Goal: Task Accomplishment & Management: Use online tool/utility

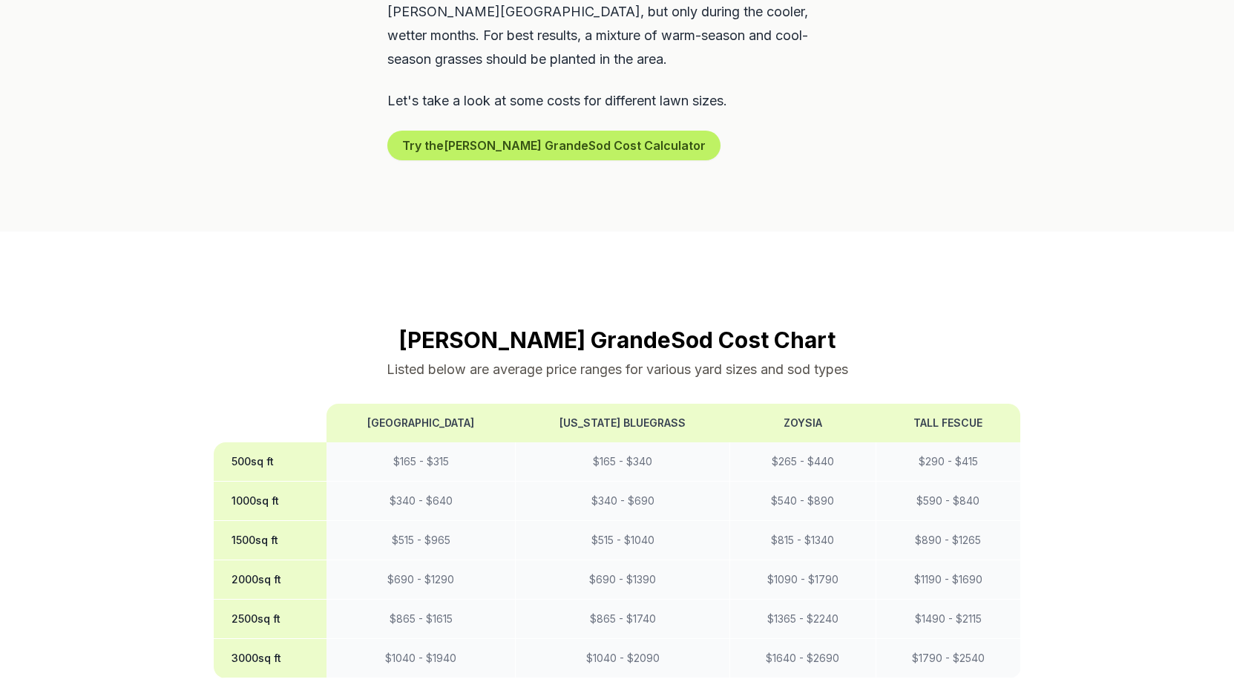
scroll to position [1261, 0]
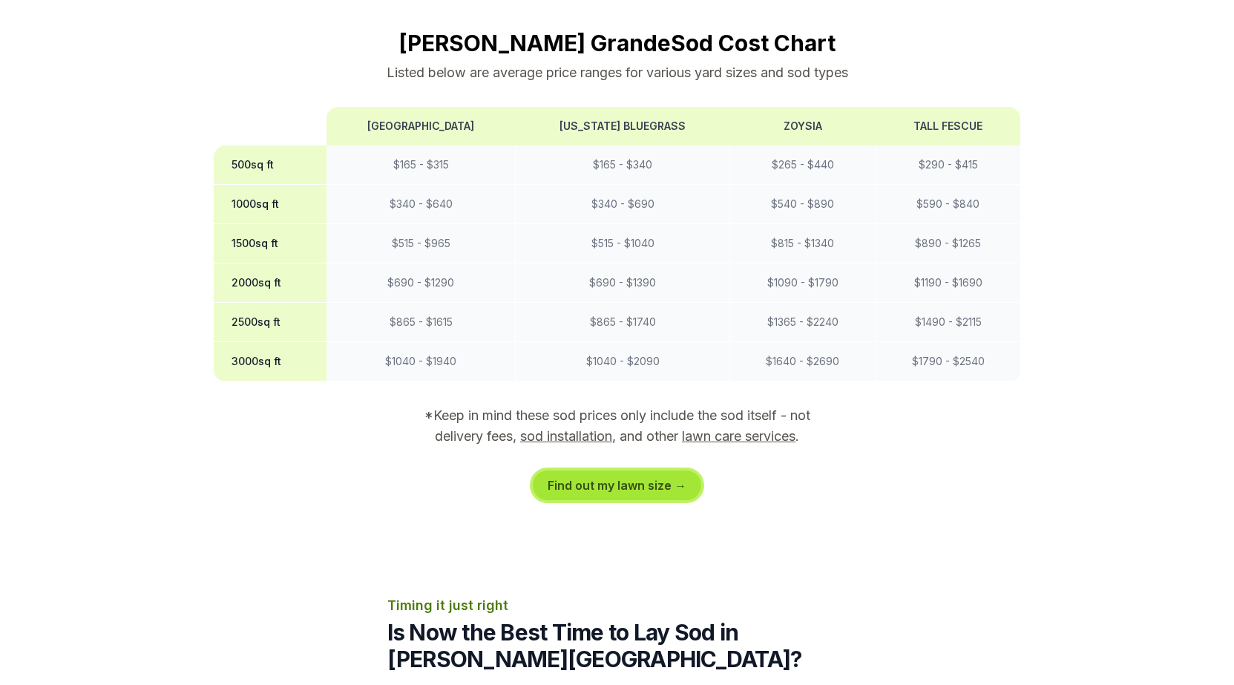
click at [592, 470] on link "Find out my lawn size →" at bounding box center [617, 485] width 168 height 30
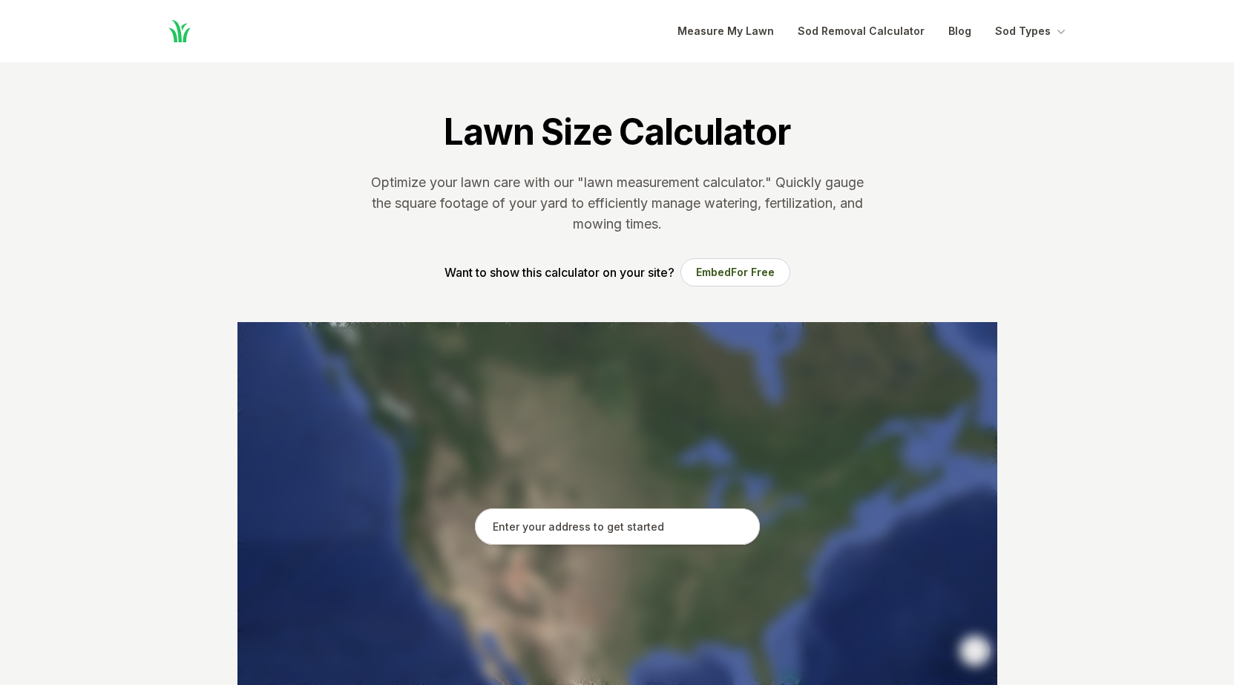
click at [616, 533] on input "text" at bounding box center [617, 526] width 285 height 37
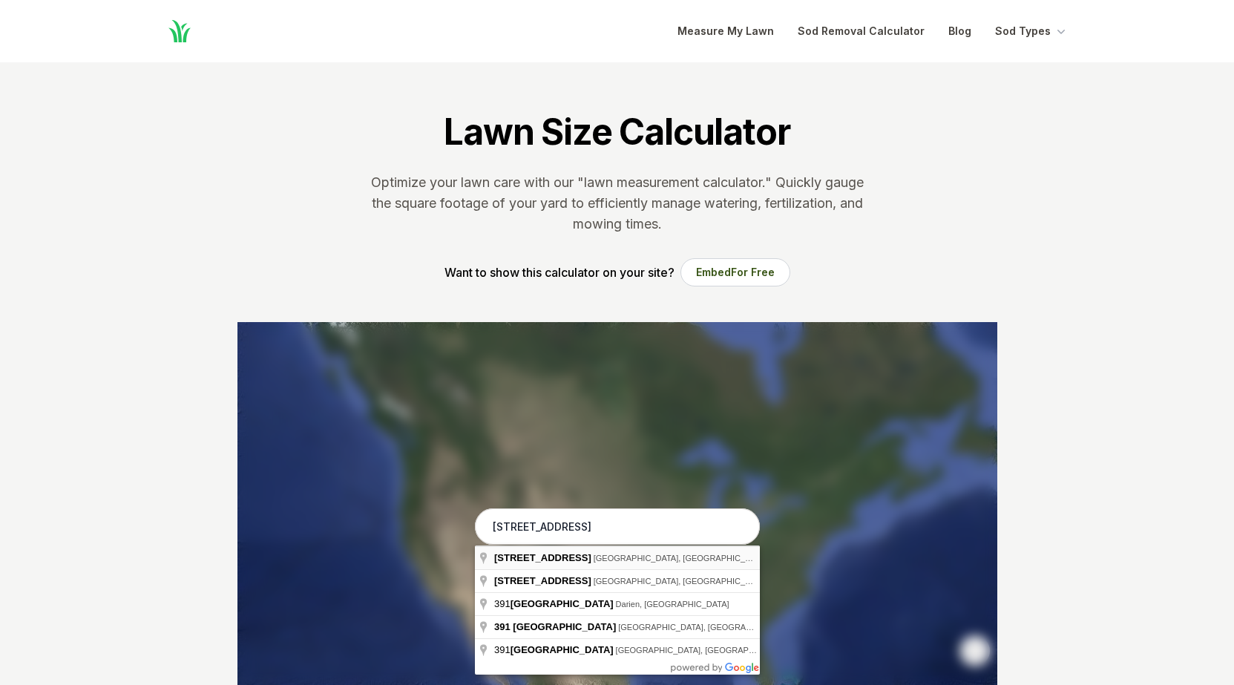
type input "[STREET_ADDRESS]"
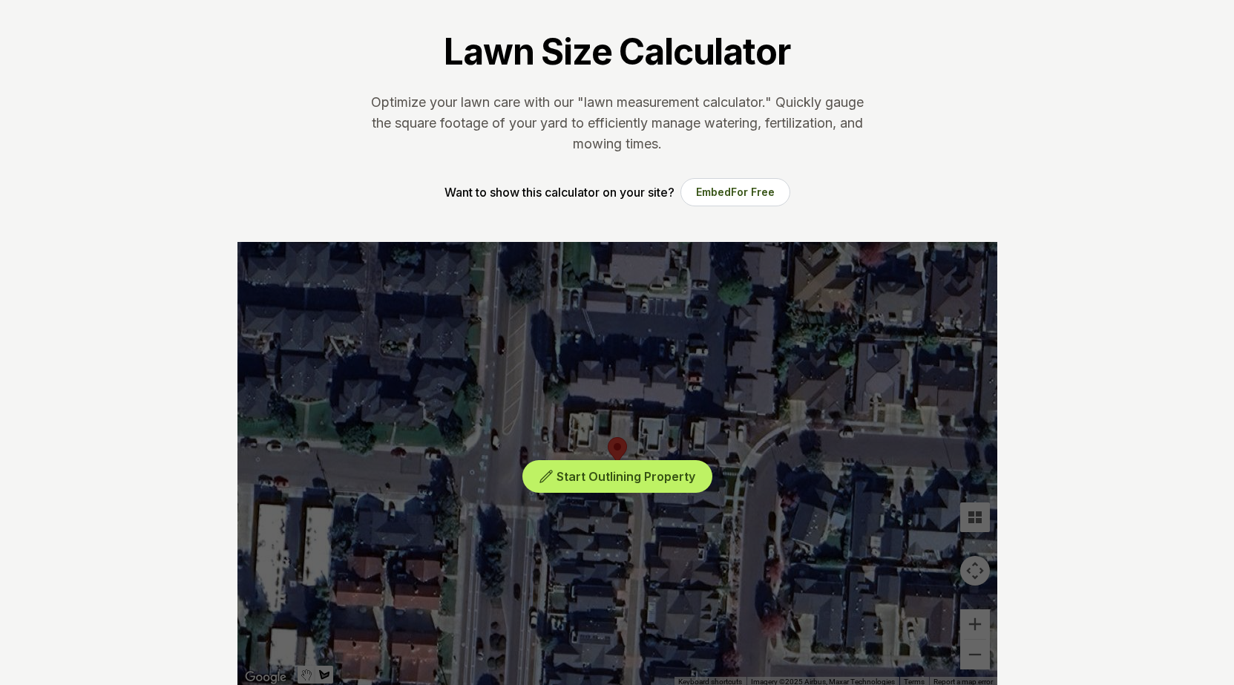
scroll to position [148, 0]
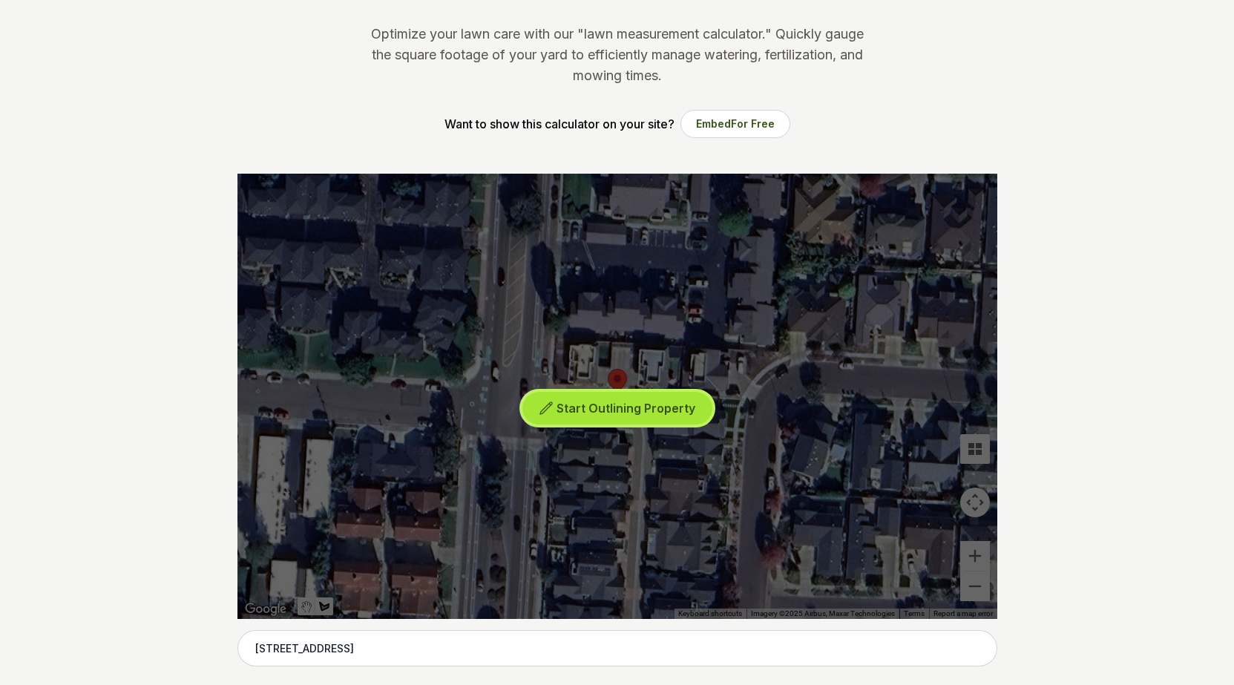
click at [599, 409] on span "Start Outlining Property" at bounding box center [625, 408] width 139 height 15
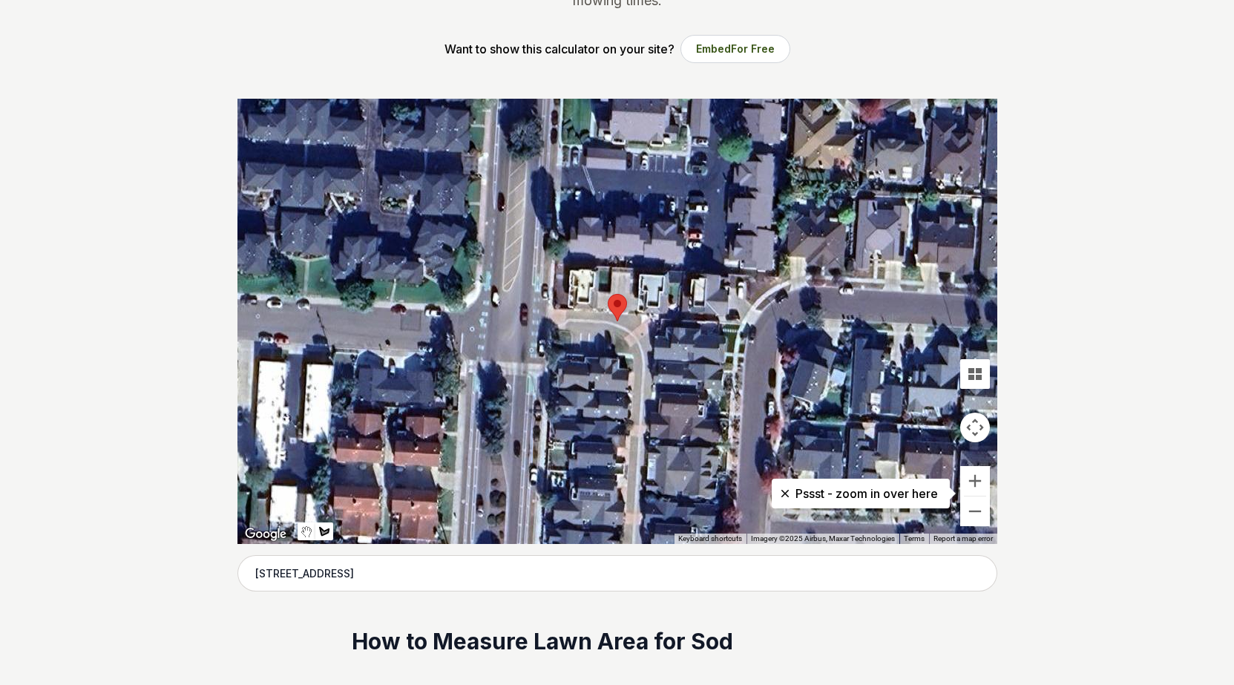
scroll to position [223, 0]
click at [974, 481] on button "Zoom in" at bounding box center [975, 482] width 30 height 30
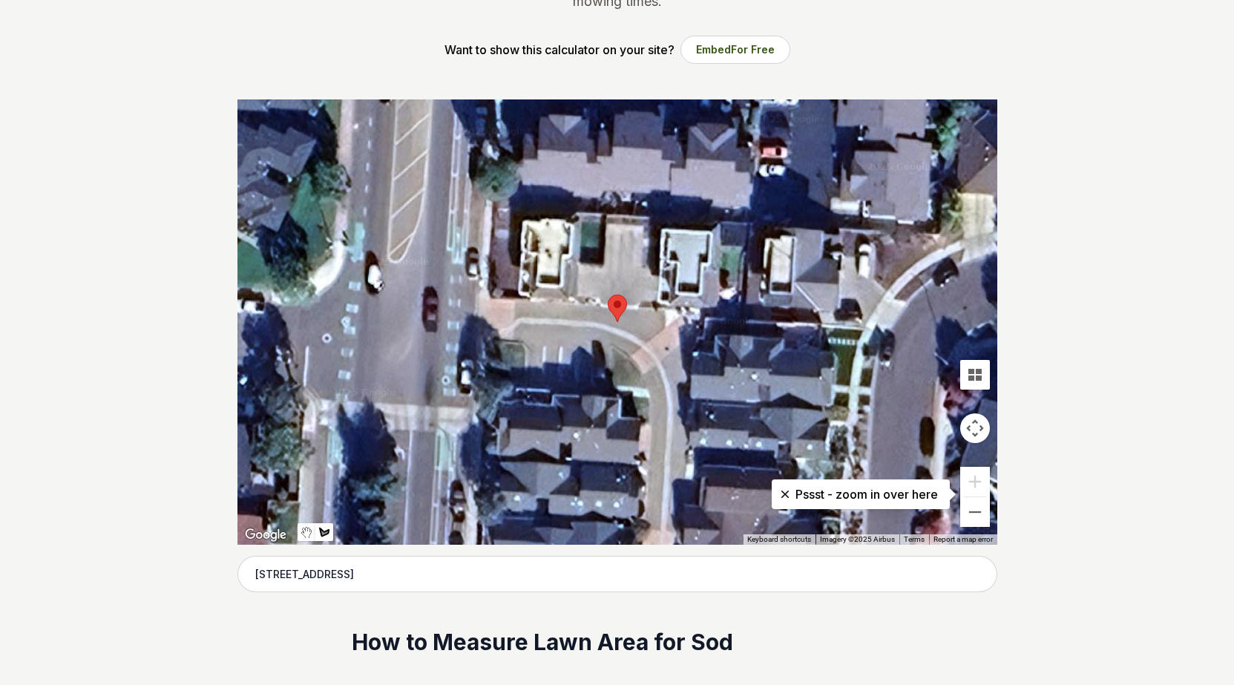
click at [851, 496] on p "Pssst - zoom in over here" at bounding box center [860, 494] width 154 height 18
click at [802, 501] on p "Pssst - zoom in over here" at bounding box center [860, 494] width 154 height 18
click at [786, 492] on icon at bounding box center [783, 493] width 7 height 7
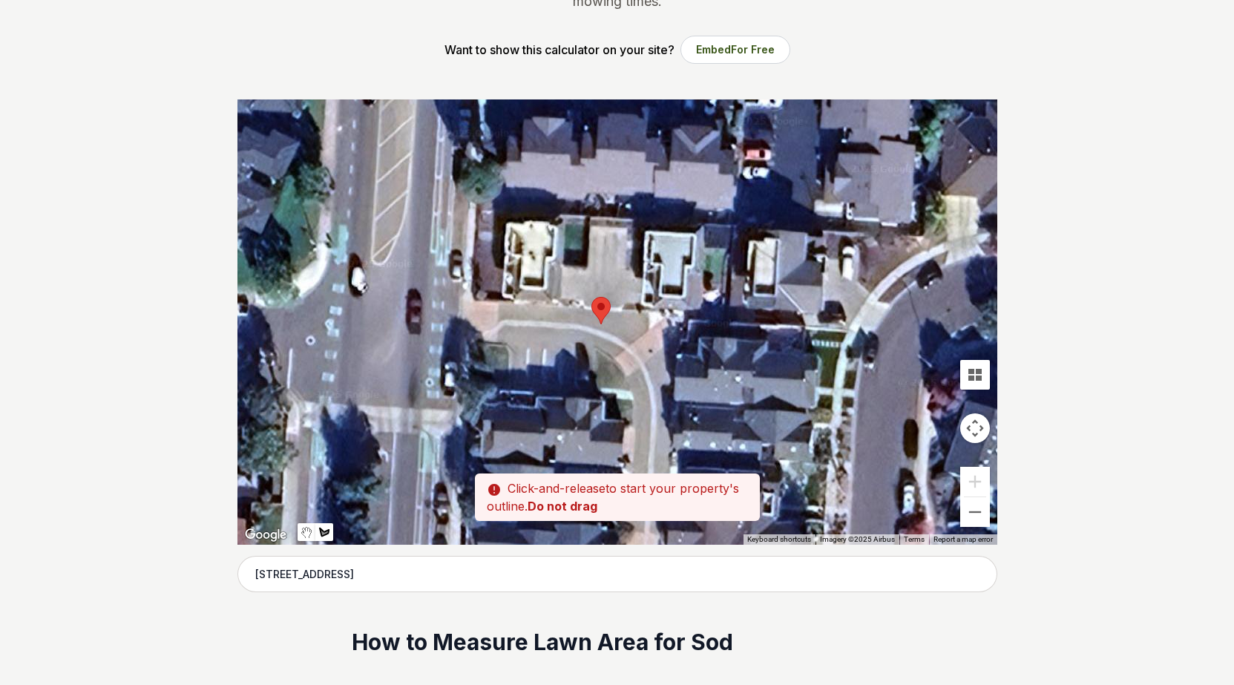
drag, startPoint x: 517, startPoint y: 291, endPoint x: 499, endPoint y: 293, distance: 17.9
click at [499, 293] on div at bounding box center [617, 321] width 760 height 445
click at [487, 261] on div at bounding box center [617, 321] width 760 height 445
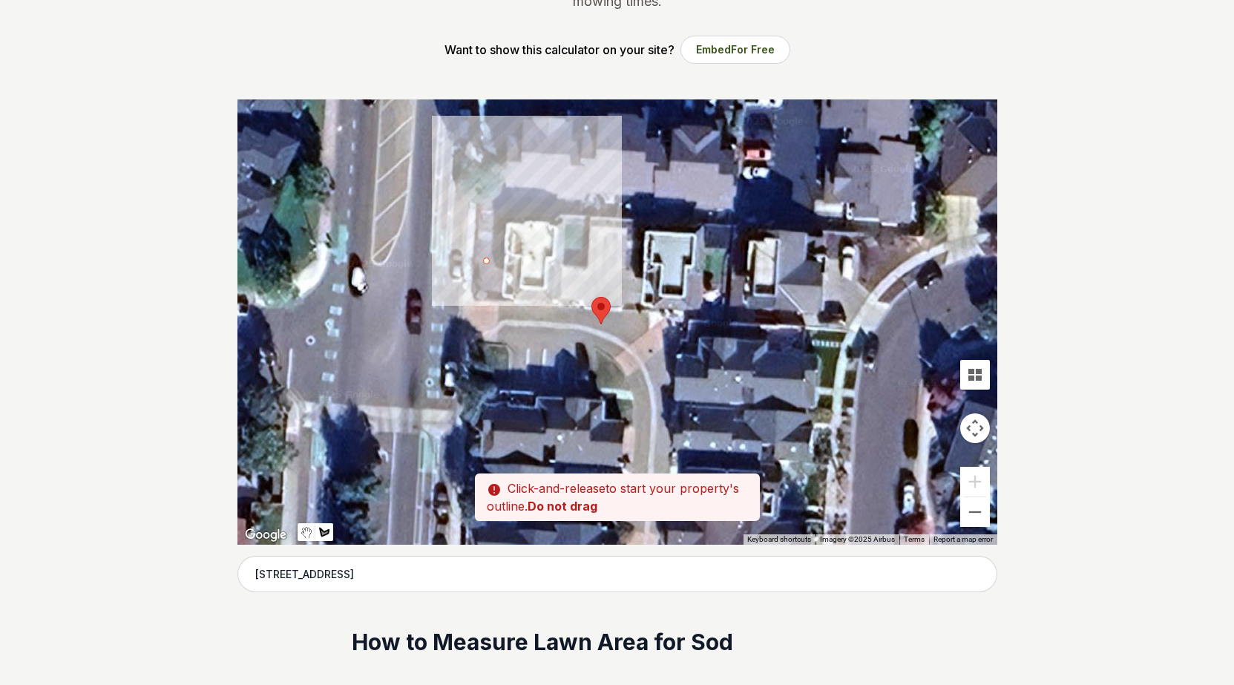
click at [492, 279] on div at bounding box center [617, 321] width 760 height 445
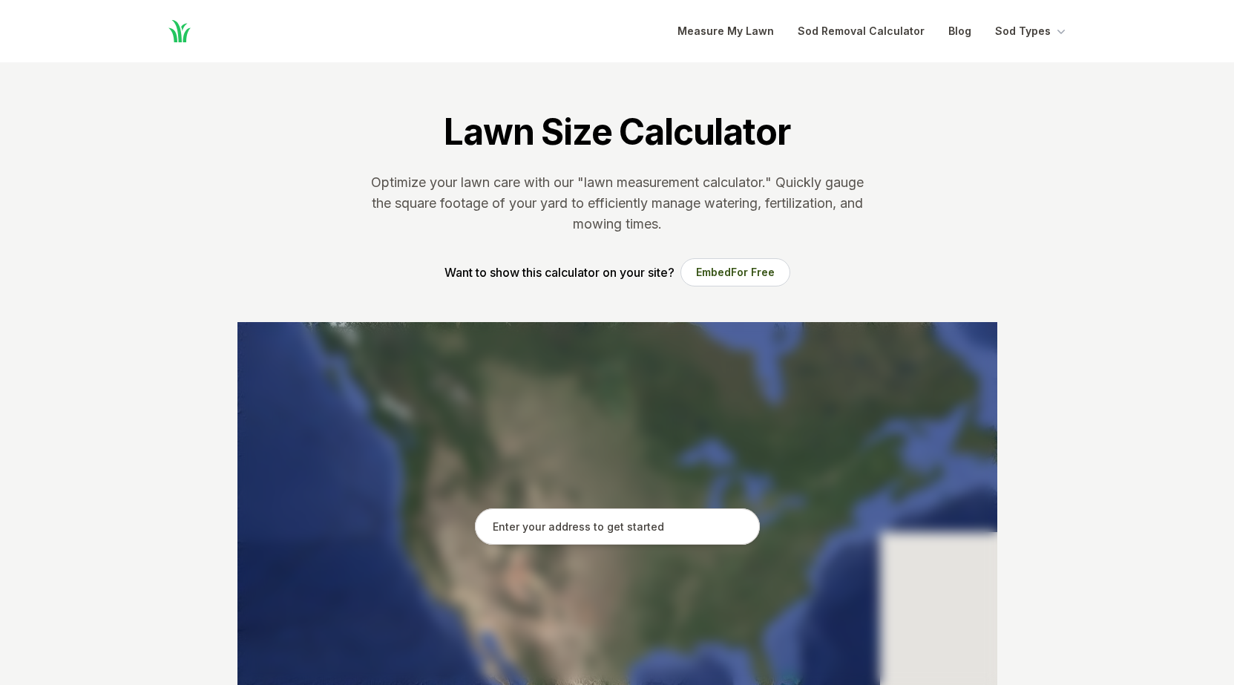
scroll to position [220, 0]
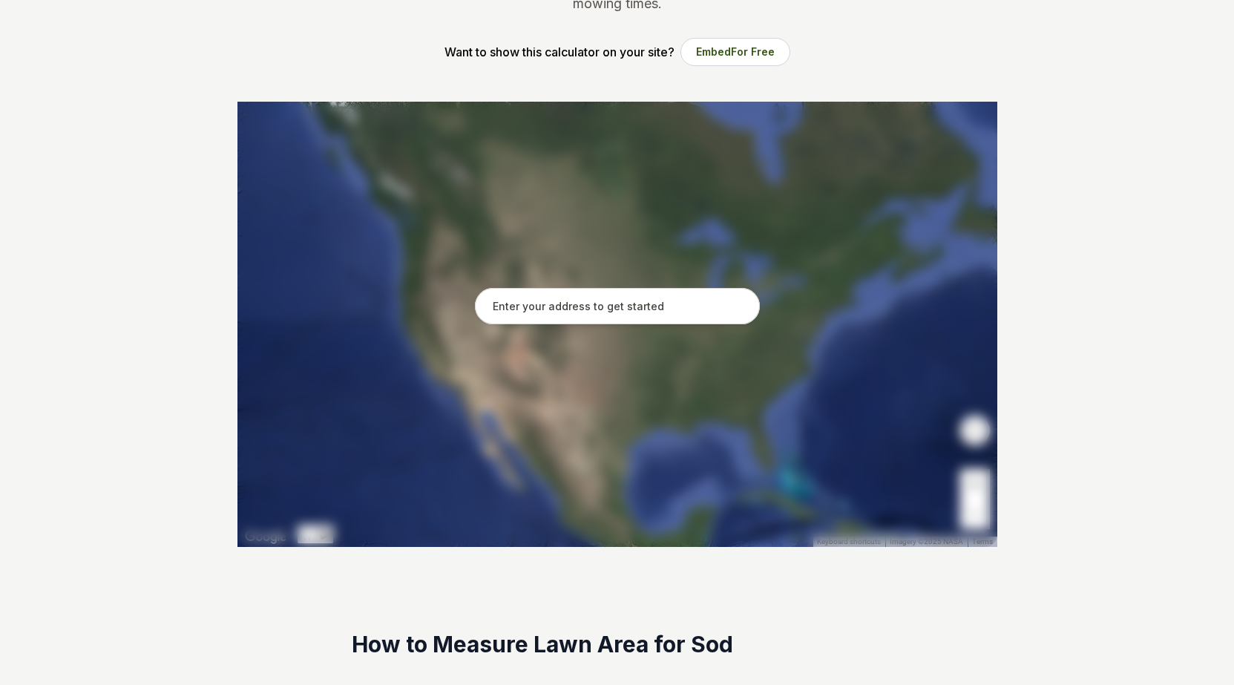
click at [606, 312] on input "text" at bounding box center [617, 306] width 285 height 37
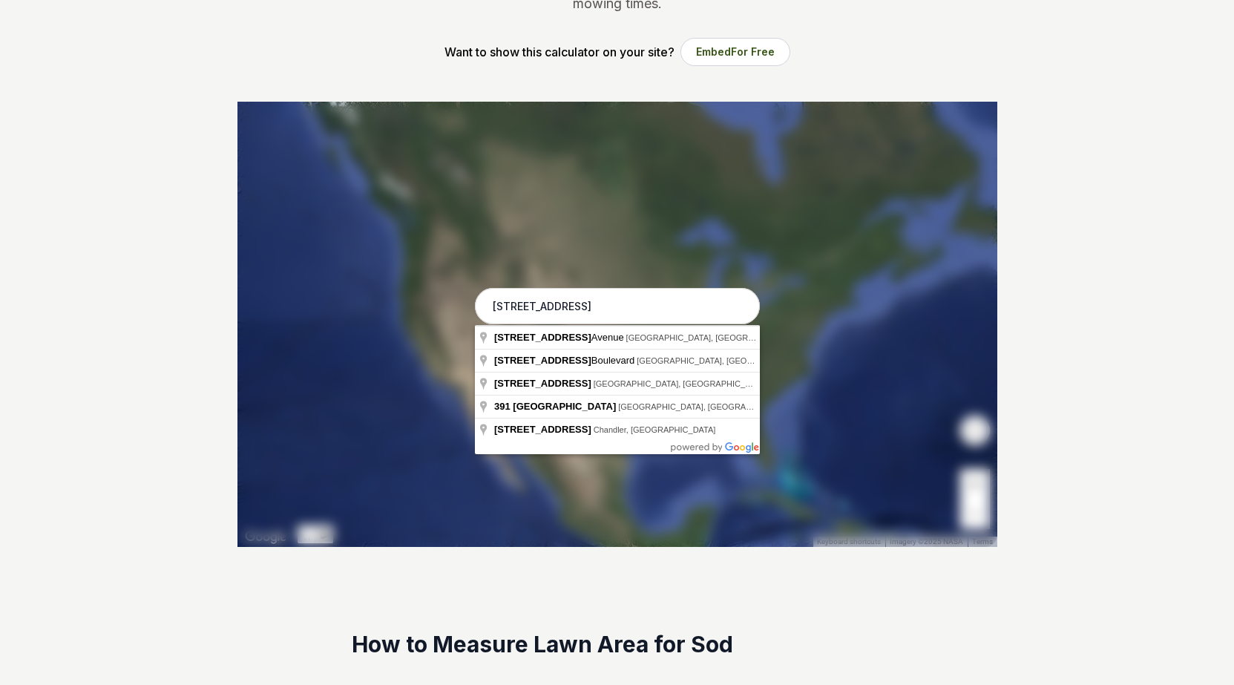
type input "[STREET_ADDRESS]"
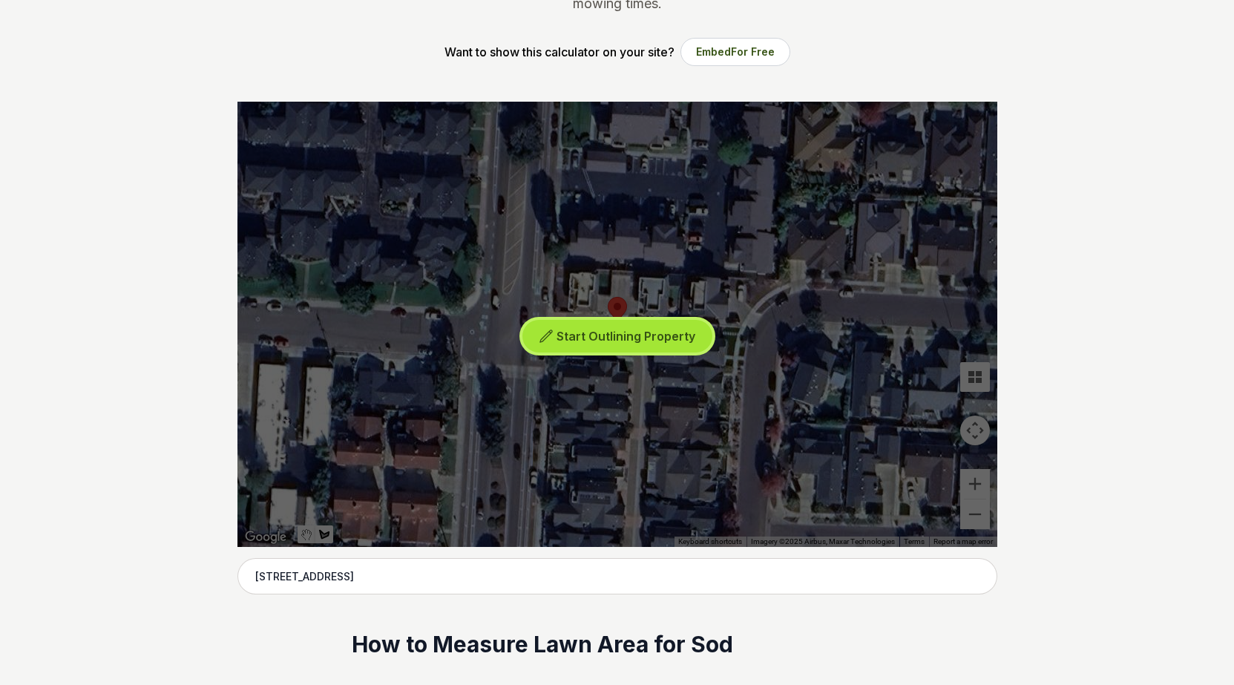
click at [589, 338] on span "Start Outlining Property" at bounding box center [625, 336] width 139 height 15
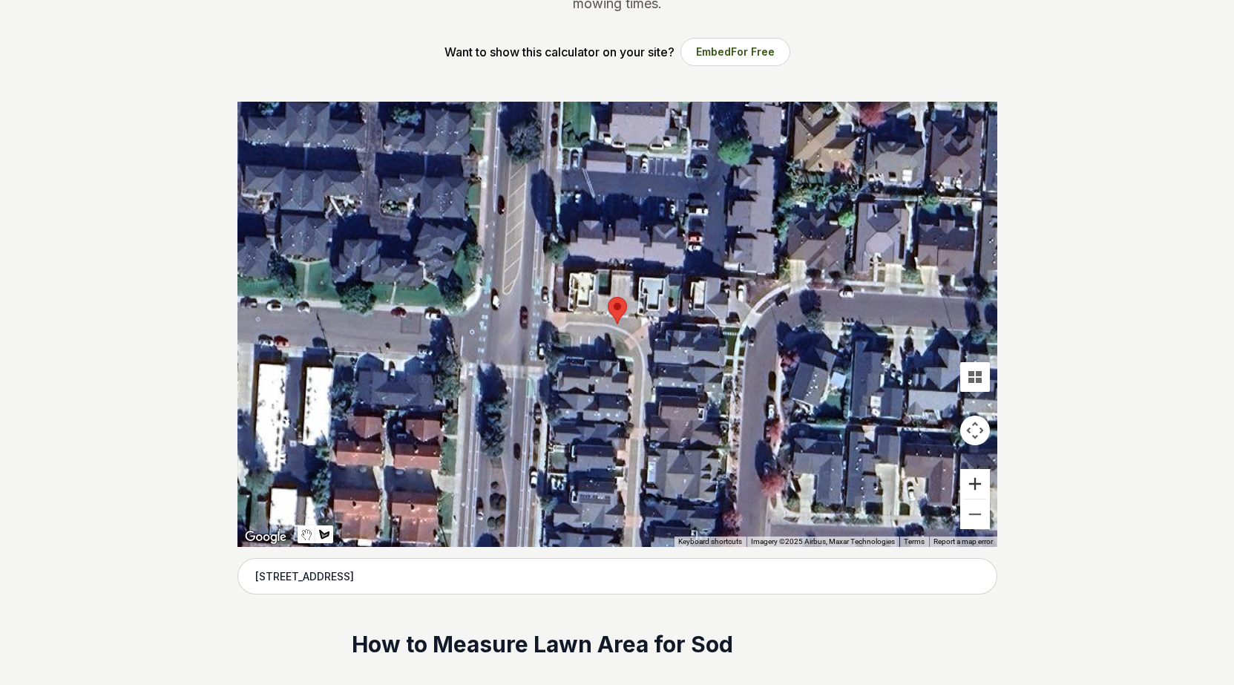
click at [972, 478] on button "Zoom in" at bounding box center [975, 484] width 30 height 30
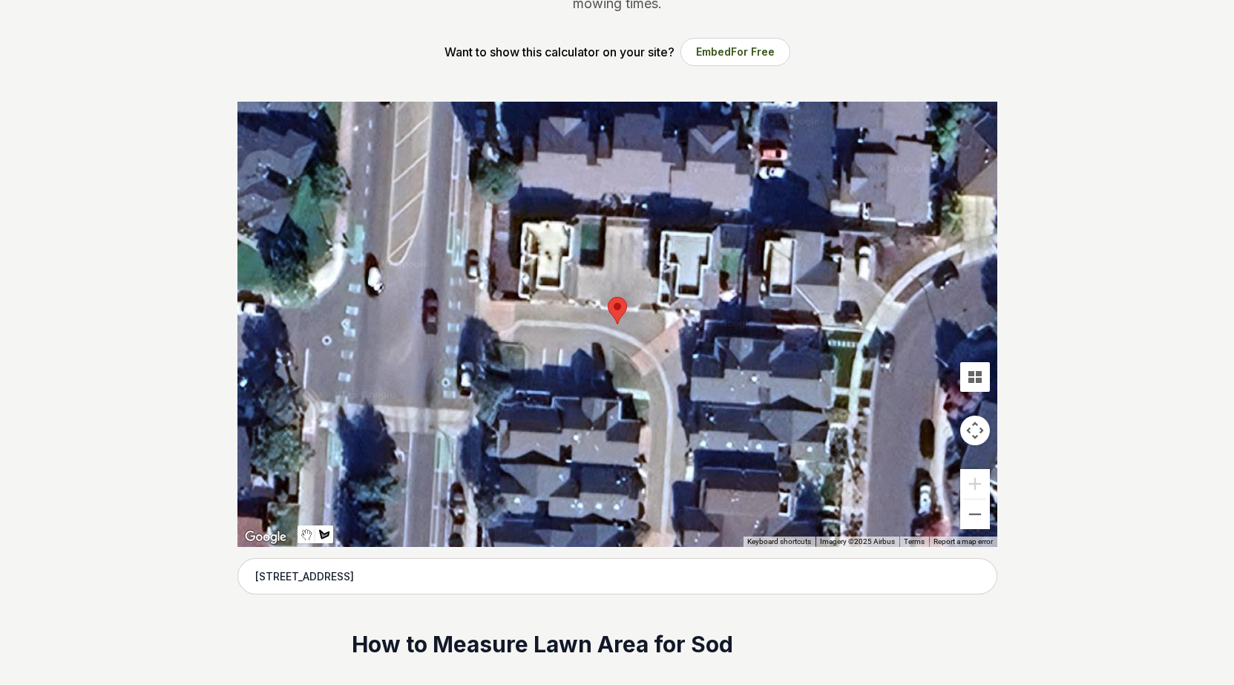
click at [516, 297] on div at bounding box center [617, 324] width 760 height 445
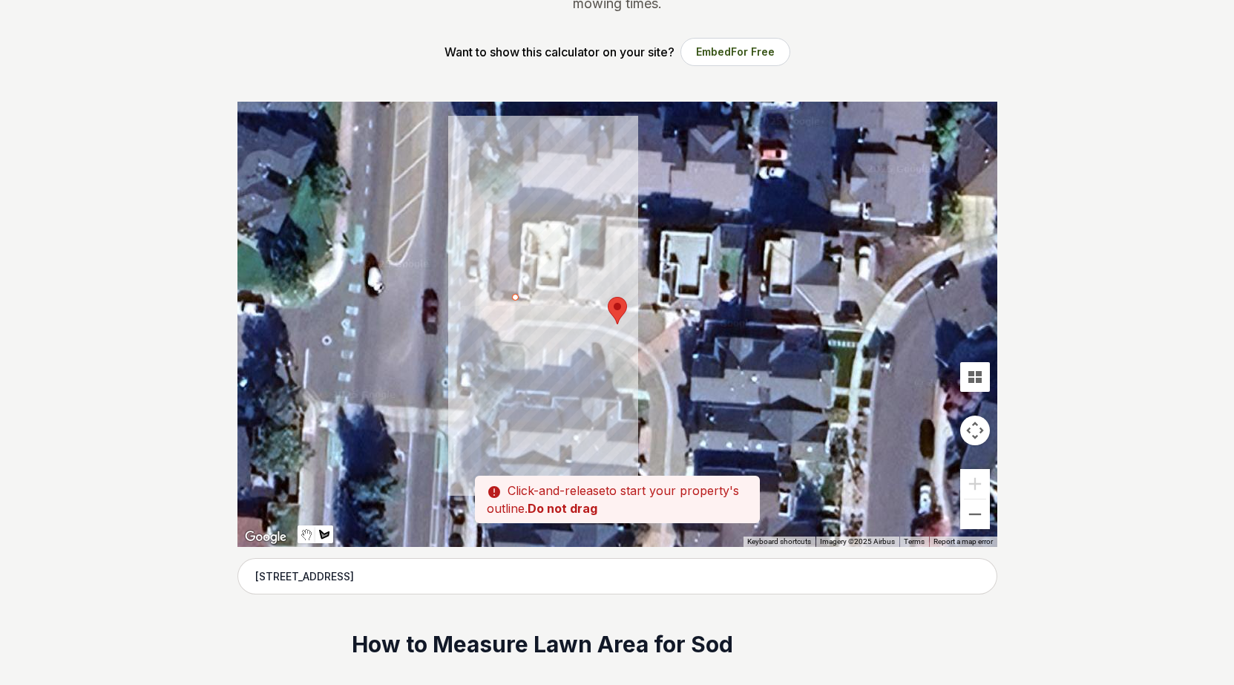
click at [487, 294] on div at bounding box center [617, 324] width 760 height 445
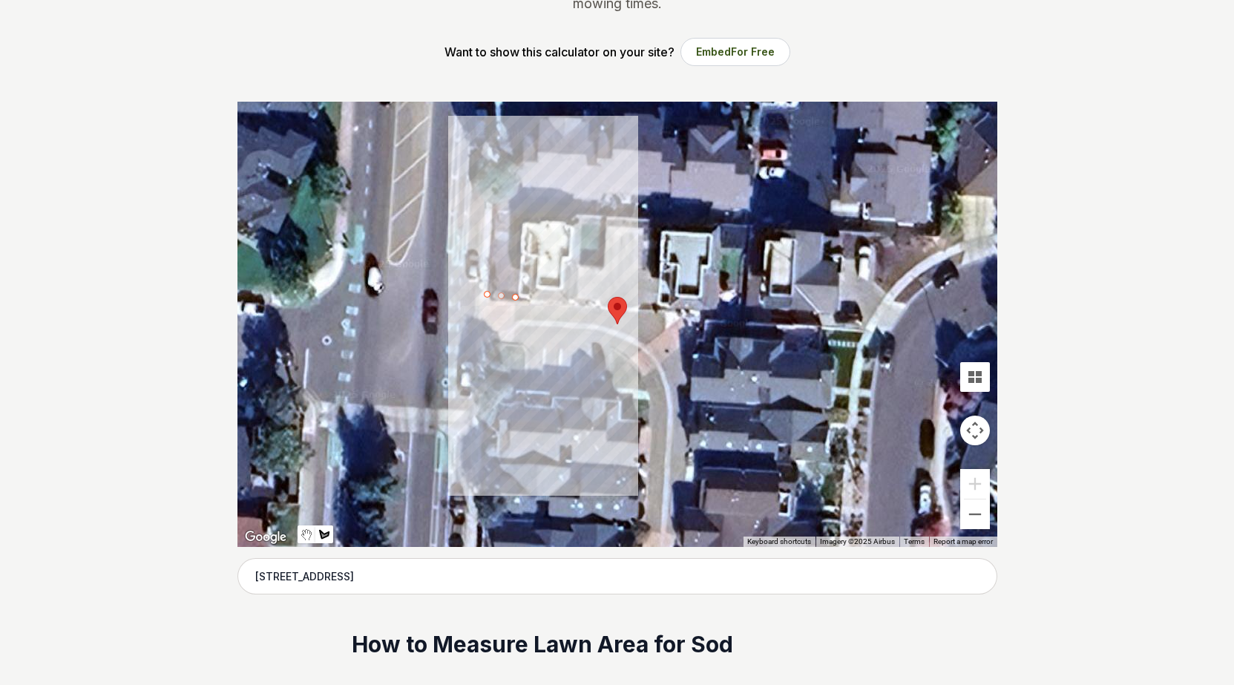
click at [493, 239] on div at bounding box center [617, 324] width 760 height 445
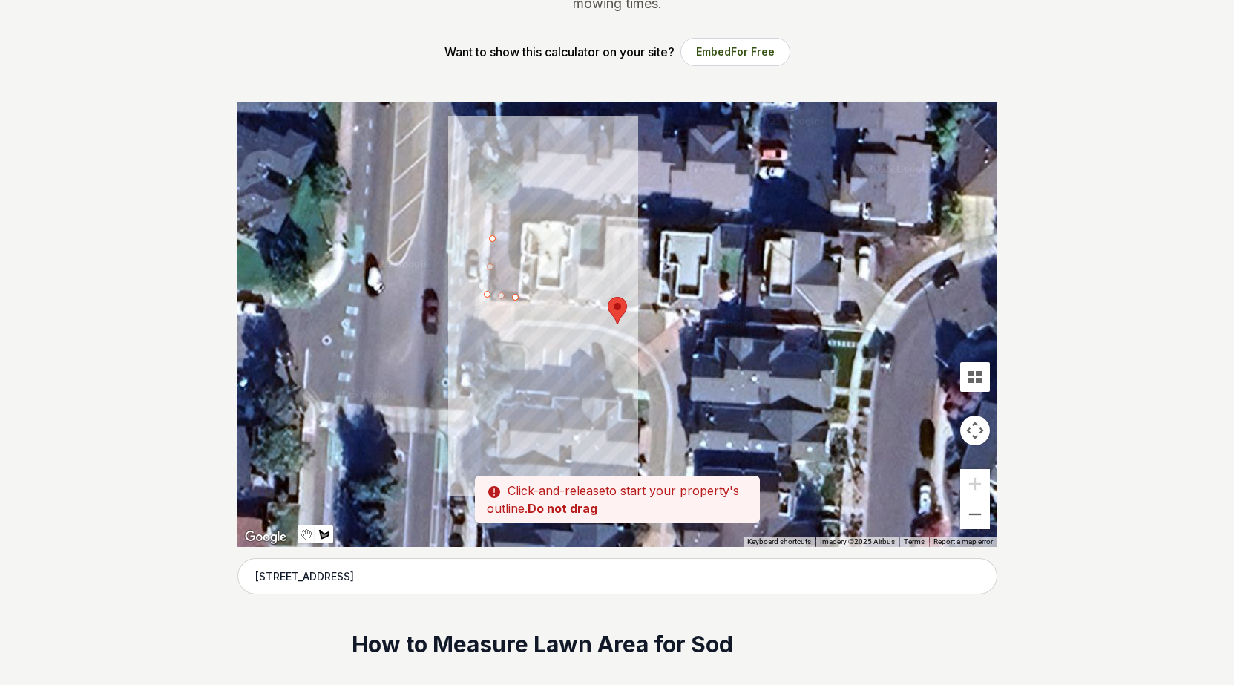
click at [519, 243] on div at bounding box center [617, 324] width 760 height 445
click at [516, 297] on div at bounding box center [617, 324] width 760 height 445
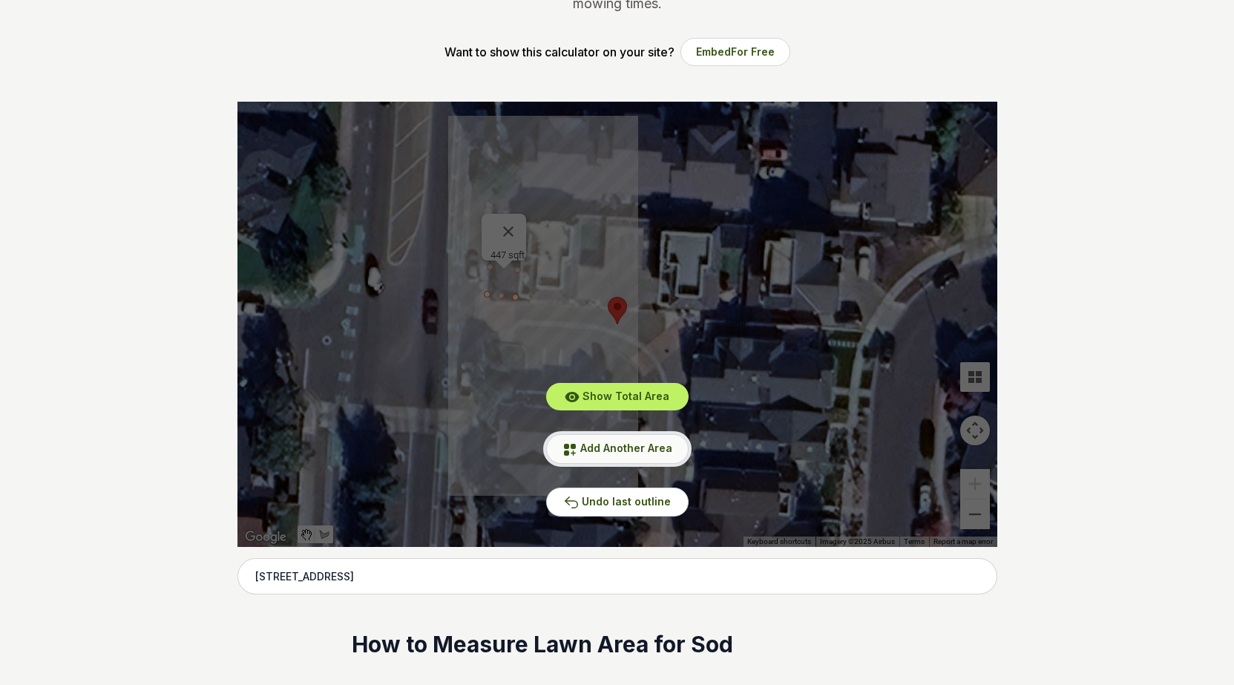
click at [626, 443] on span "Add Another Area" at bounding box center [626, 447] width 92 height 13
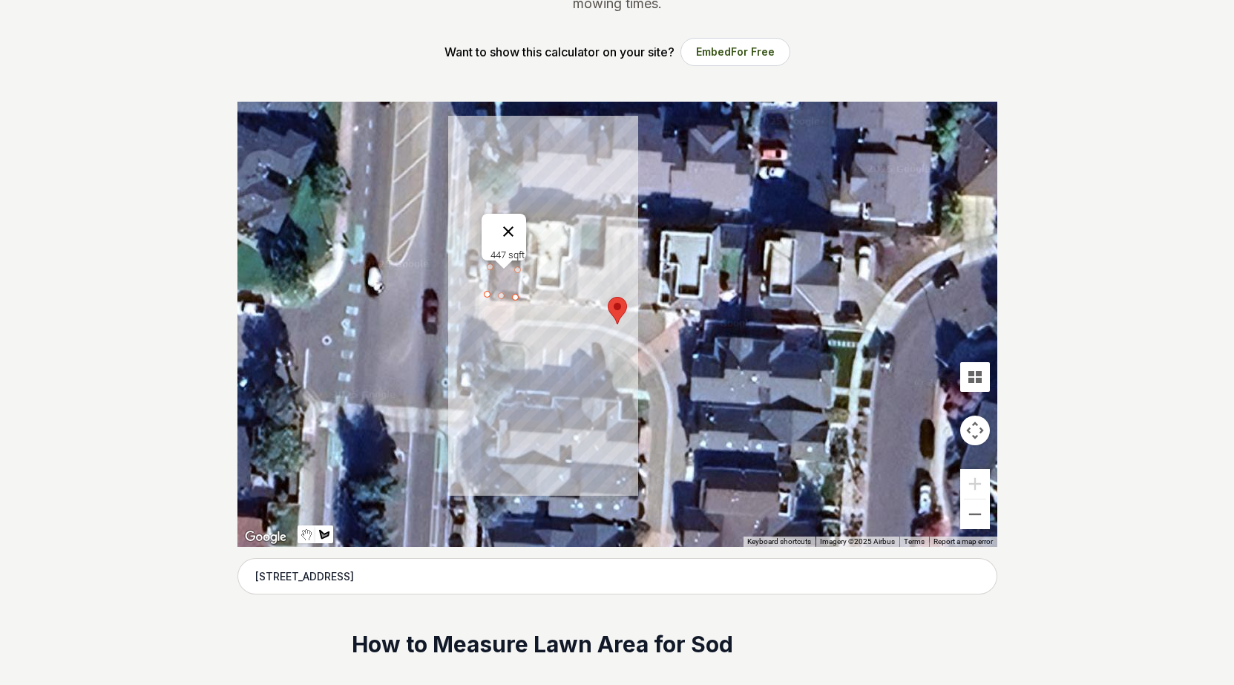
click at [515, 222] on button "Close" at bounding box center [508, 232] width 36 height 36
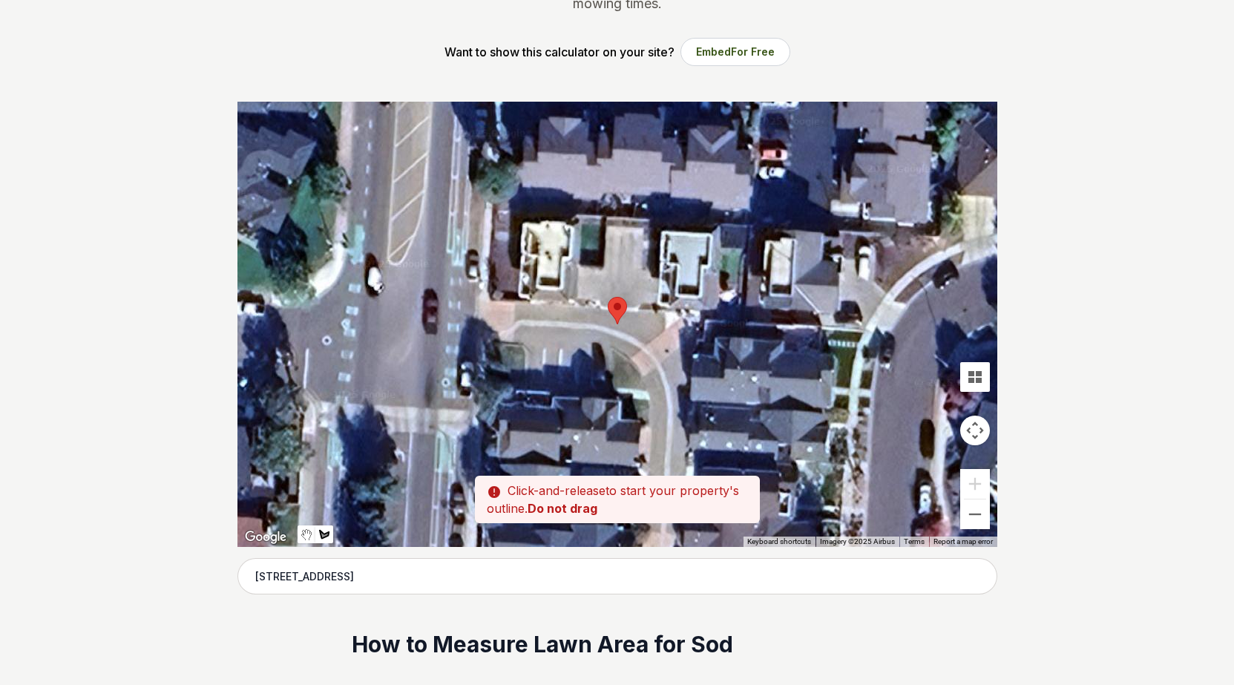
click at [518, 234] on div at bounding box center [617, 324] width 760 height 445
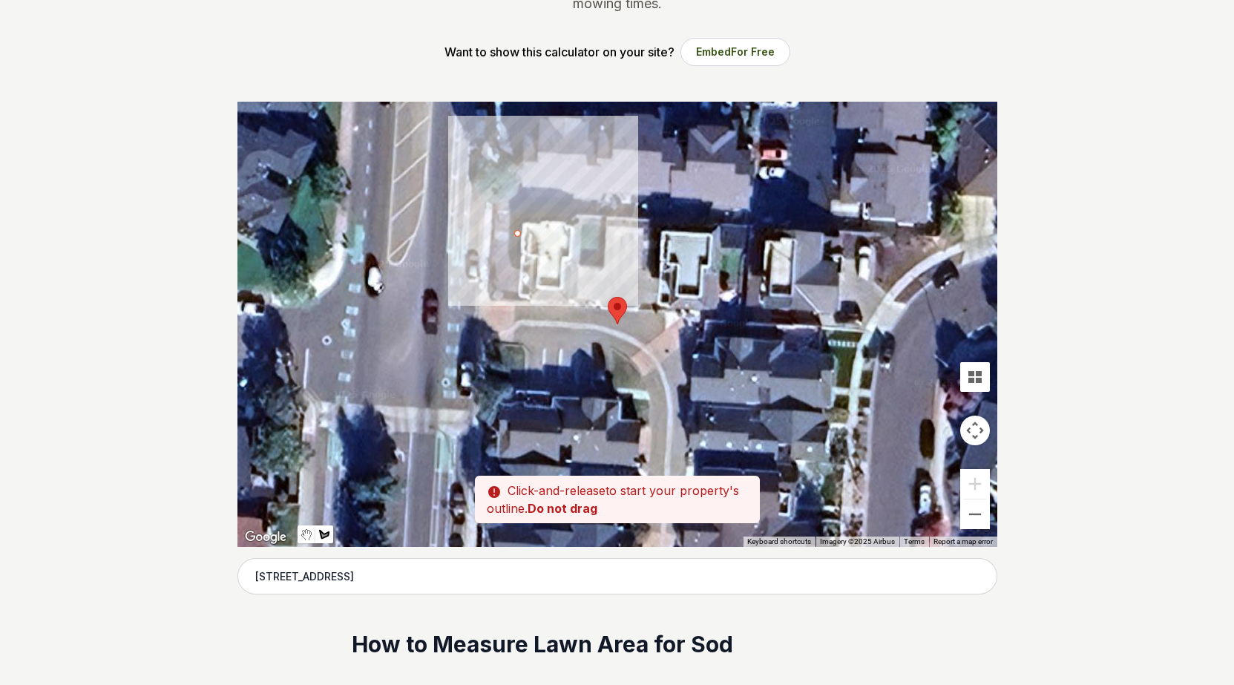
click at [496, 231] on div at bounding box center [617, 324] width 760 height 445
click at [496, 217] on div at bounding box center [617, 324] width 760 height 445
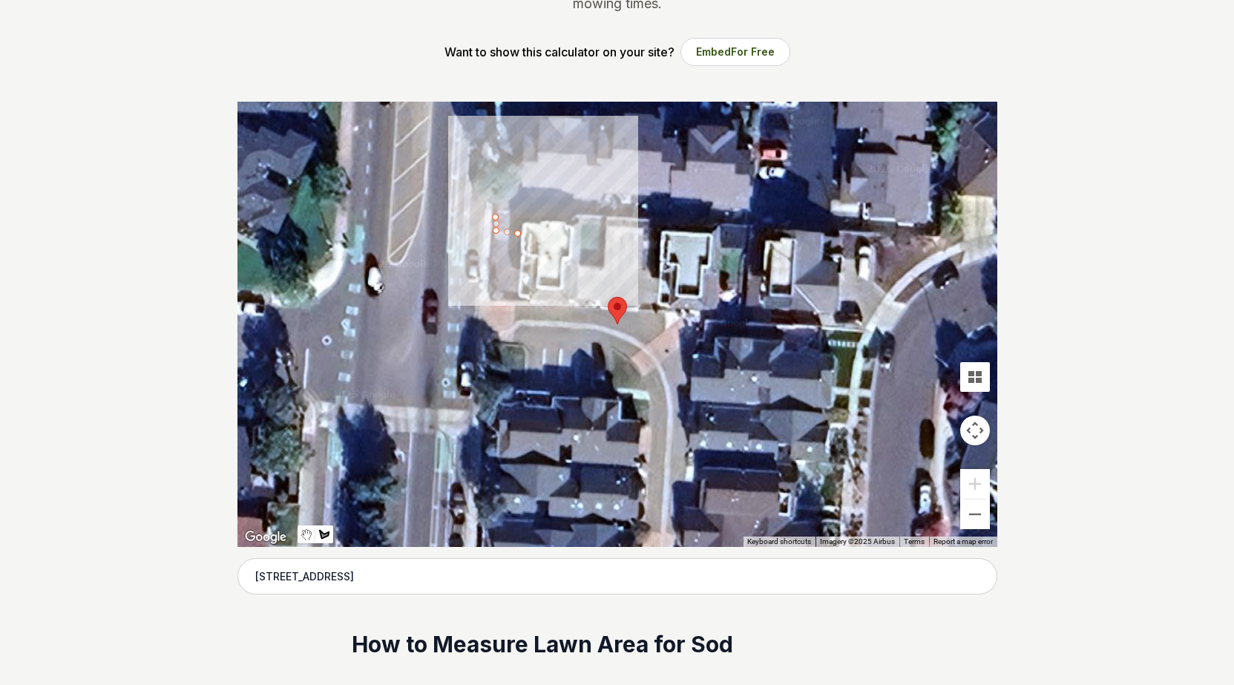
click at [521, 216] on div at bounding box center [617, 324] width 760 height 445
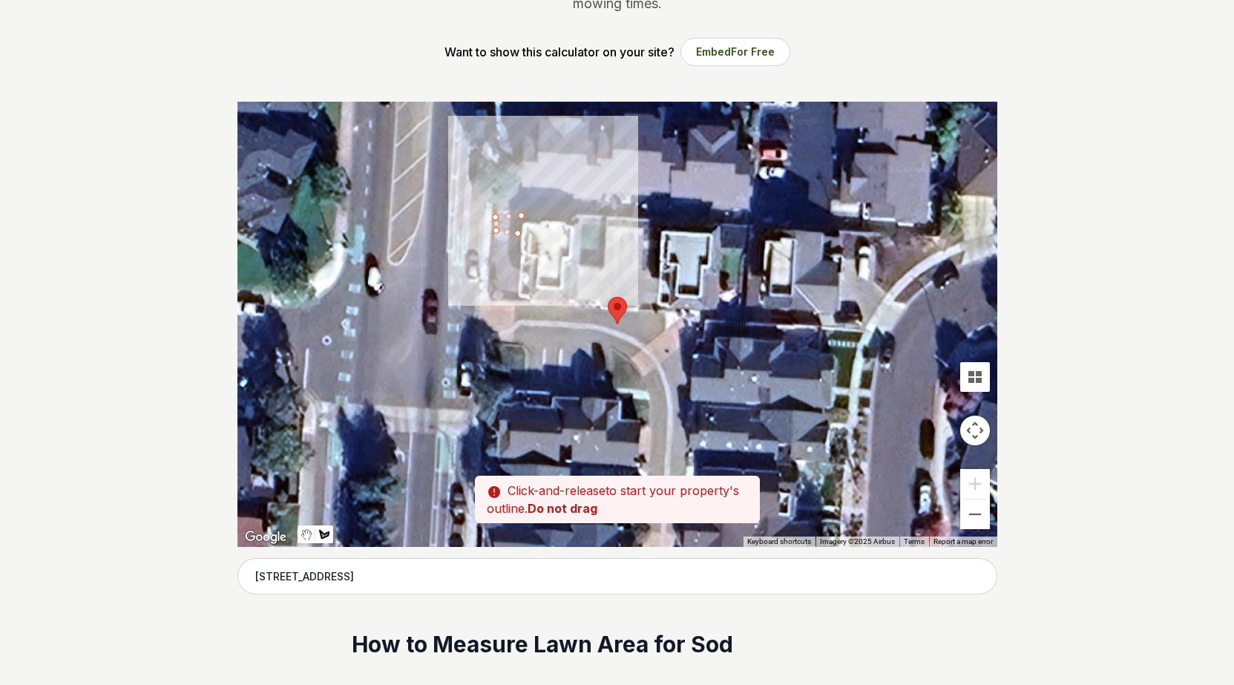
click at [517, 231] on div at bounding box center [617, 324] width 760 height 445
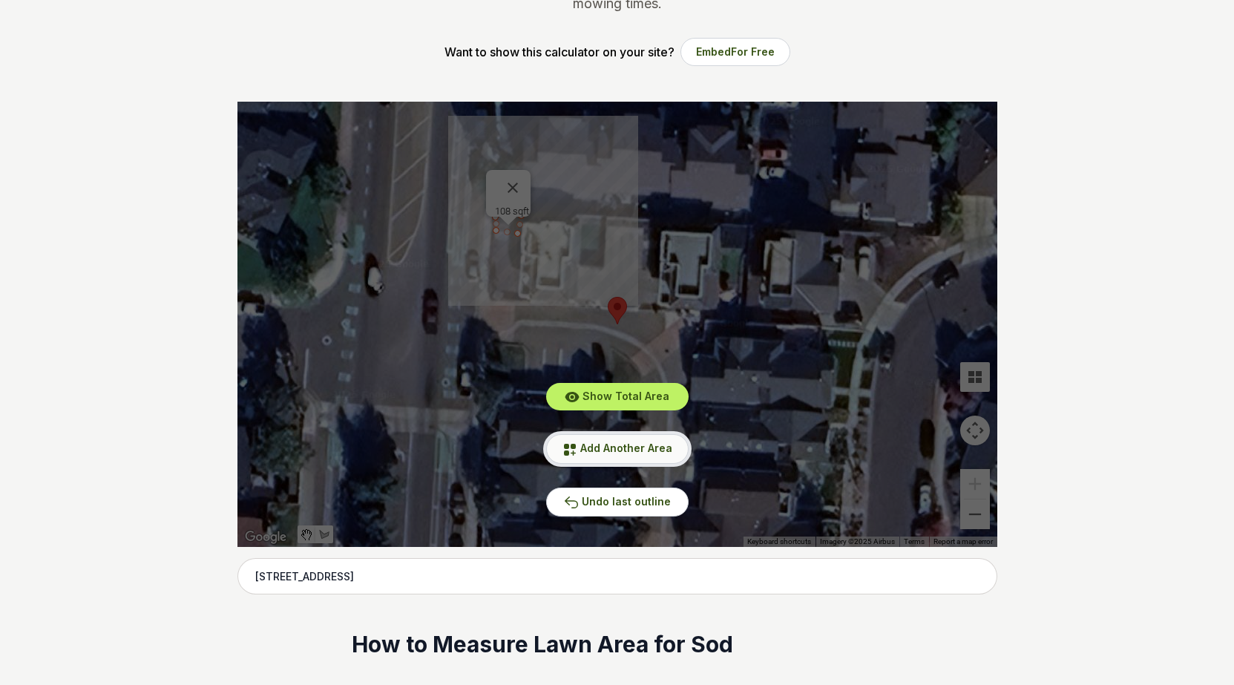
click at [633, 455] on button "Add Another Area" at bounding box center [617, 448] width 142 height 29
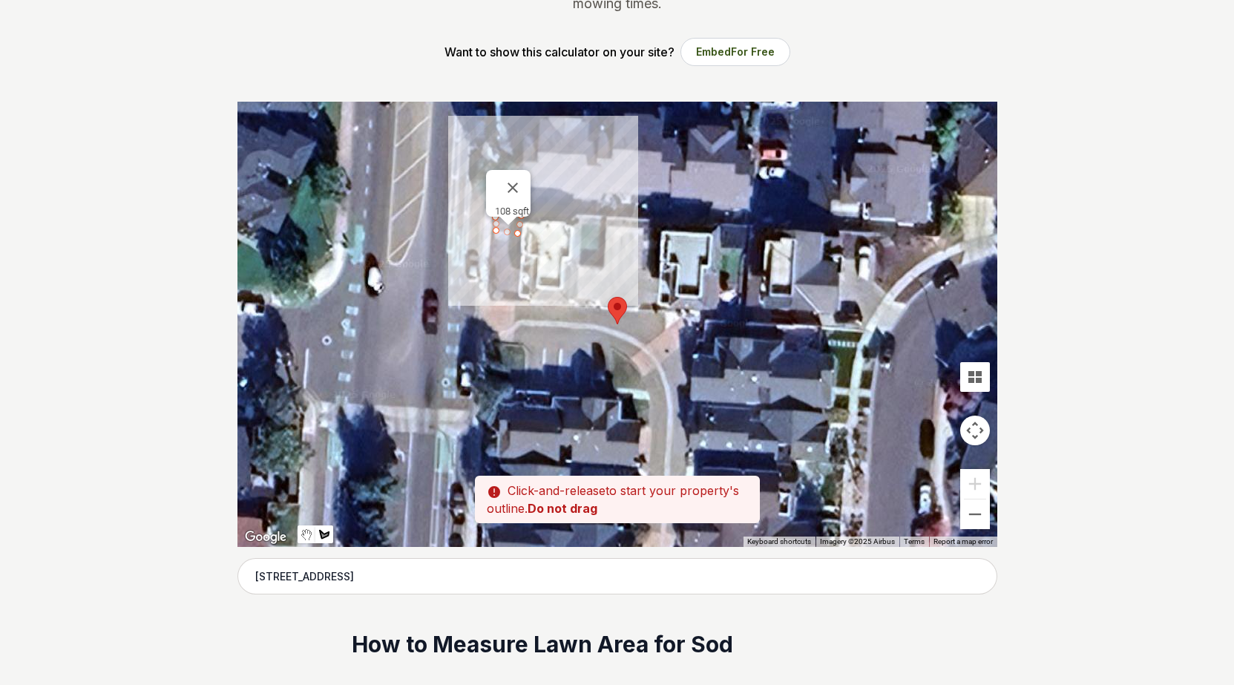
click at [521, 244] on div at bounding box center [617, 324] width 760 height 445
click at [516, 246] on div at bounding box center [617, 324] width 760 height 445
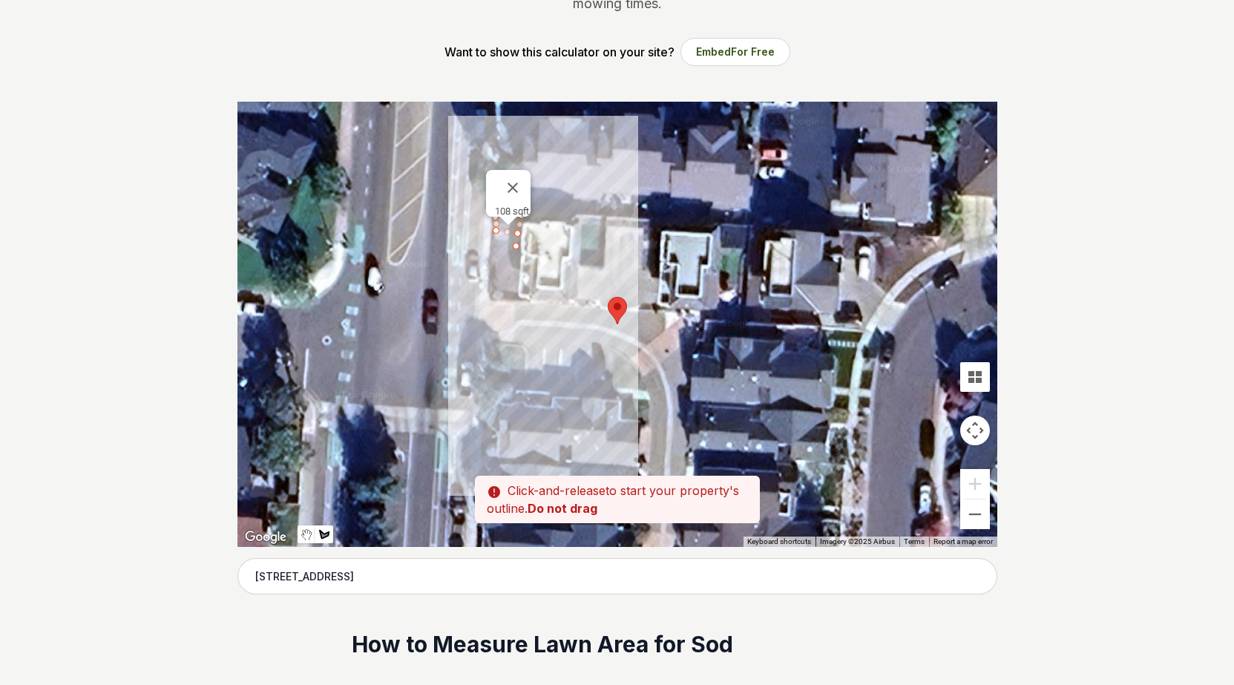
click at [518, 302] on div at bounding box center [617, 324] width 760 height 445
click at [490, 298] on div at bounding box center [617, 324] width 760 height 445
click at [492, 240] on div at bounding box center [617, 324] width 760 height 445
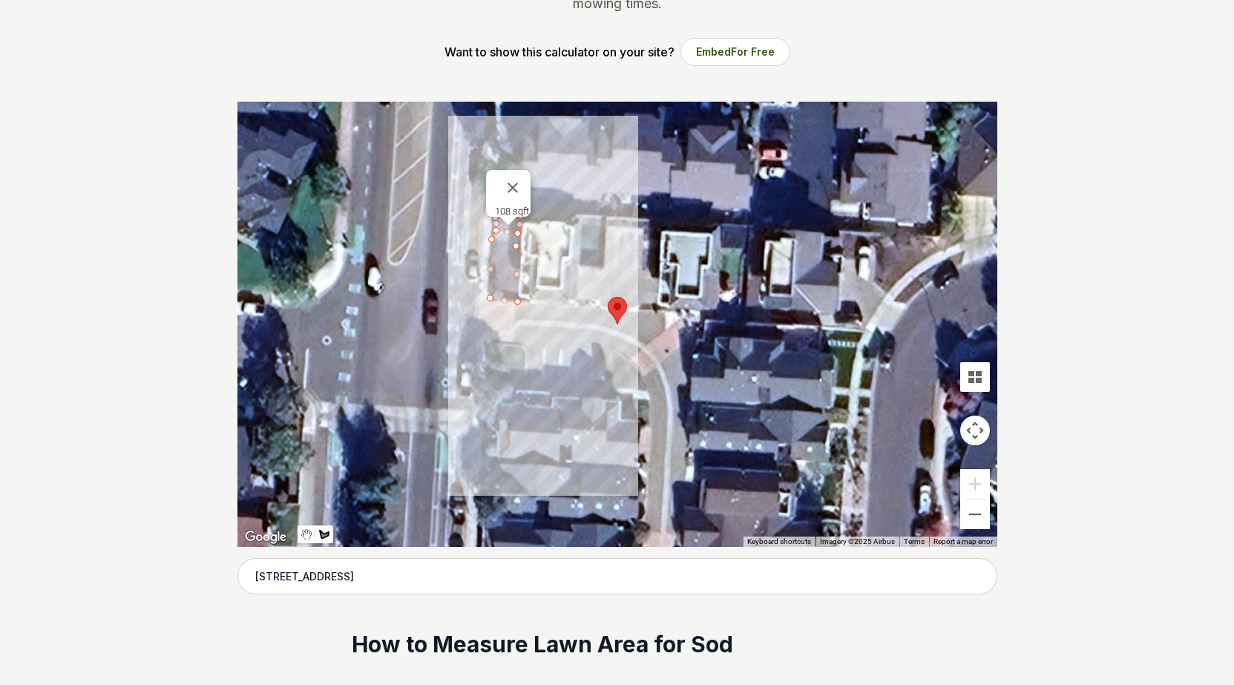
click at [516, 246] on div at bounding box center [617, 324] width 760 height 445
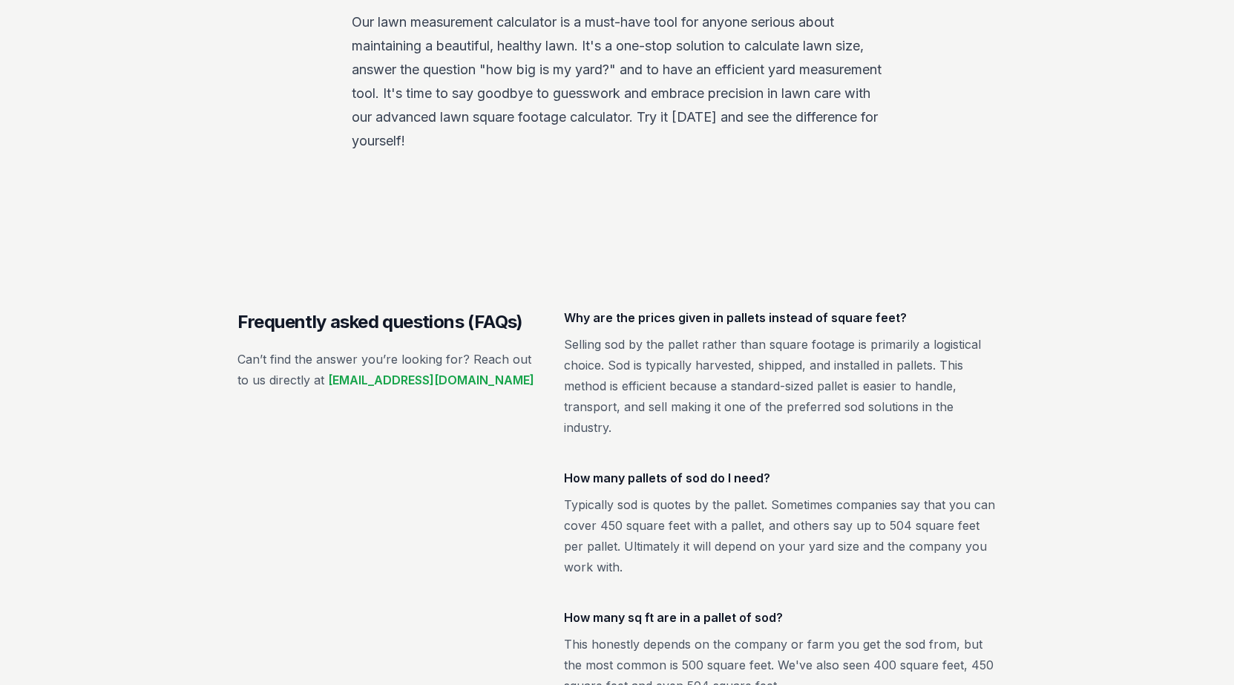
scroll to position [2204, 0]
